Goal: Complete application form

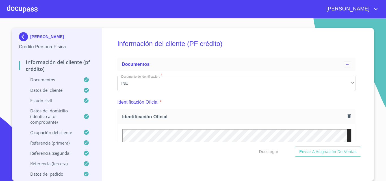
scroll to position [3420, 0]
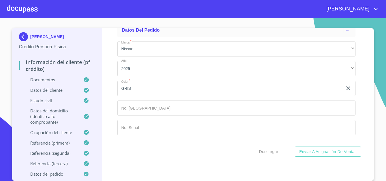
click at [54, 79] on p "Documentos" at bounding box center [51, 80] width 64 height 6
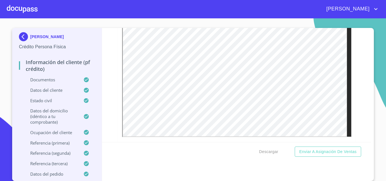
scroll to position [143, 0]
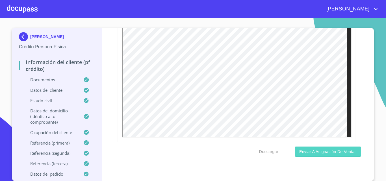
click at [321, 151] on span "Enviar a Asignación de Ventas" at bounding box center [327, 151] width 57 height 7
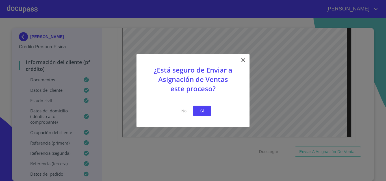
click at [203, 110] on span "Si" at bounding box center [201, 110] width 9 height 7
